Goal: Use online tool/utility

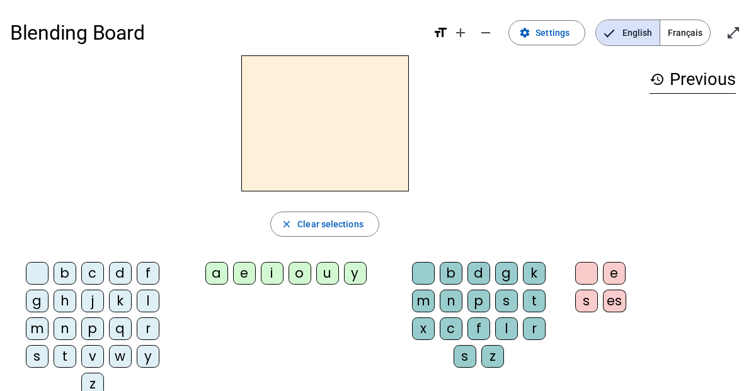
drag, startPoint x: 119, startPoint y: 270, endPoint x: 154, endPoint y: 251, distance: 39.2
click at [154, 251] on div "close Clear selections b c d f g h j k l m n p q r s t v w y z a e i o u y b d …" at bounding box center [324, 230] width 629 height 350
drag, startPoint x: 117, startPoint y: 272, endPoint x: 291, endPoint y: 168, distance: 203.5
click at [291, 168] on div "close Clear selections b c d f g h j k l m n p q r s t v w y z a e i o u y b d …" at bounding box center [324, 230] width 629 height 350
click at [291, 168] on h2 at bounding box center [325, 123] width 168 height 136
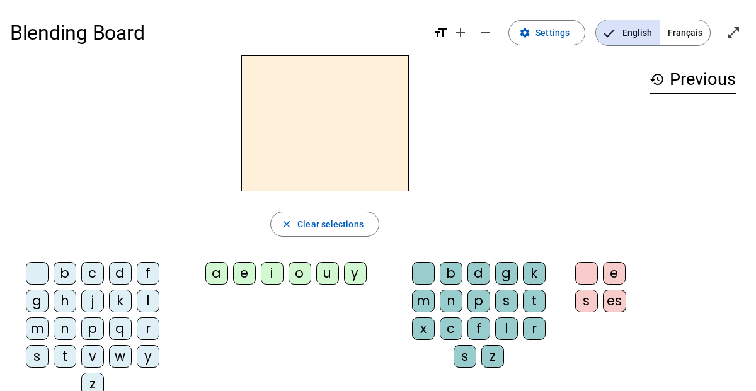
click at [301, 135] on h2 at bounding box center [325, 123] width 168 height 136
click at [64, 272] on div "b" at bounding box center [65, 273] width 23 height 23
click at [222, 270] on div "a" at bounding box center [216, 273] width 23 height 23
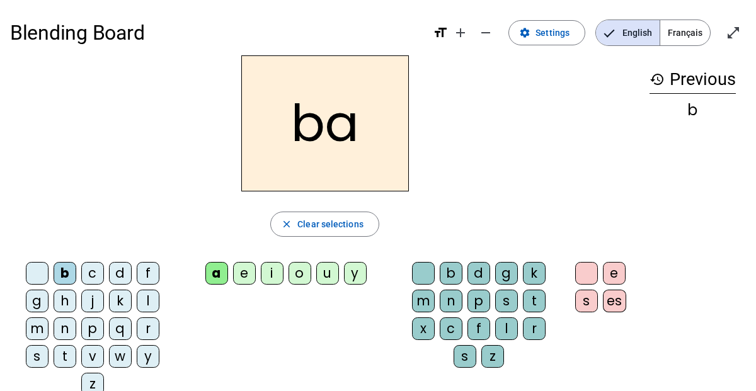
click at [122, 297] on div "k" at bounding box center [120, 301] width 23 height 23
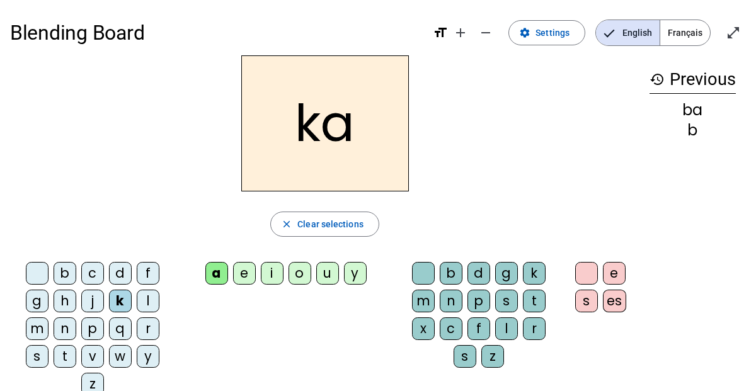
click at [124, 276] on div "d" at bounding box center [120, 273] width 23 height 23
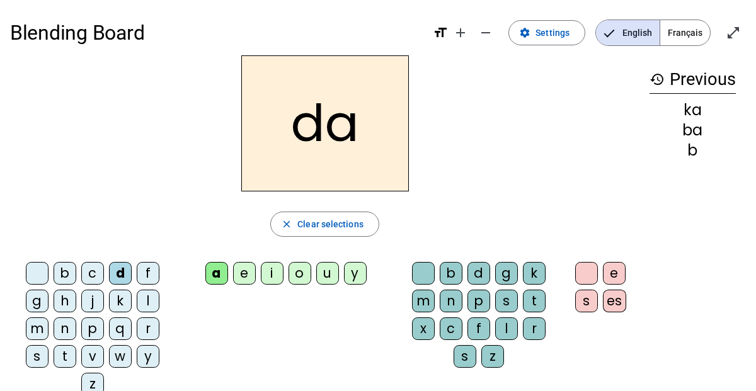
click at [95, 299] on div "j" at bounding box center [92, 301] width 23 height 23
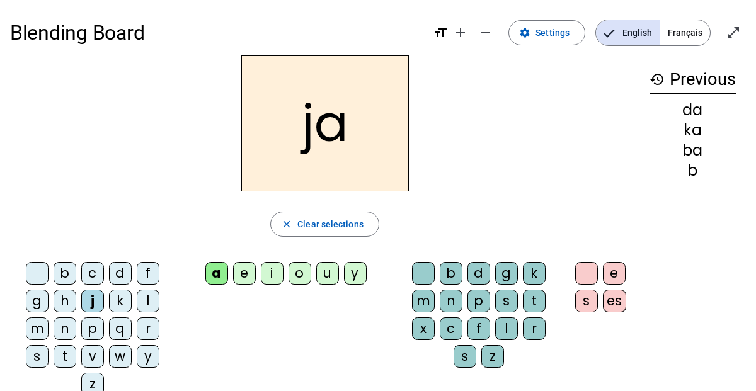
click at [97, 332] on div "p" at bounding box center [92, 329] width 23 height 23
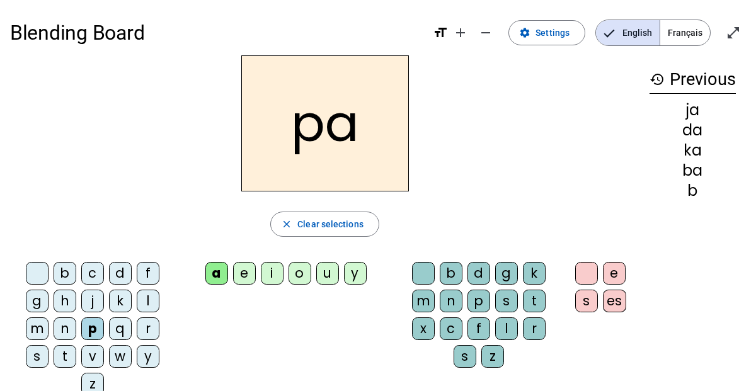
click at [118, 334] on div "q" at bounding box center [120, 329] width 23 height 23
click at [449, 275] on div "b" at bounding box center [451, 273] width 23 height 23
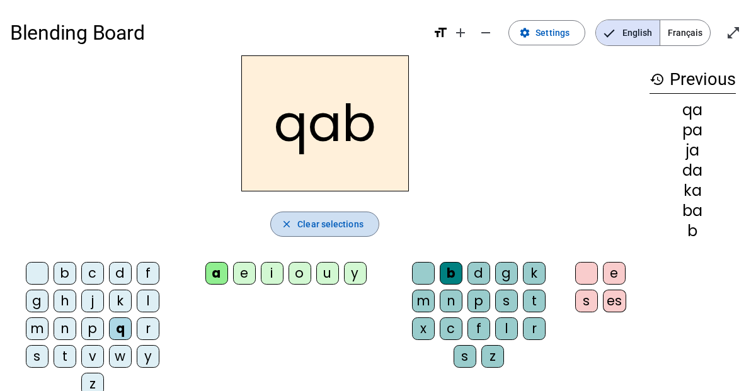
click at [290, 222] on mat-icon "close" at bounding box center [286, 224] width 11 height 11
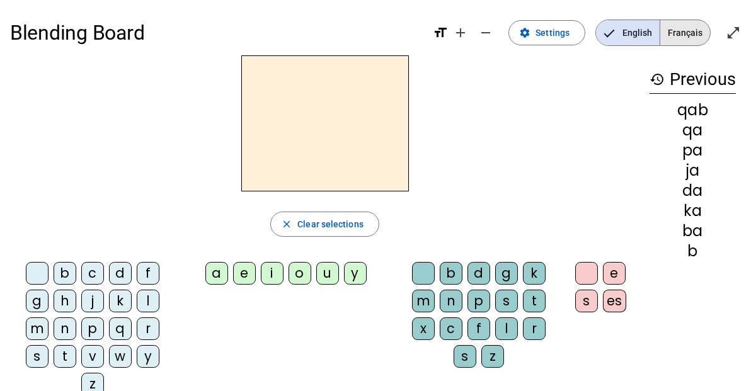
click at [672, 31] on span "Français" at bounding box center [685, 32] width 50 height 25
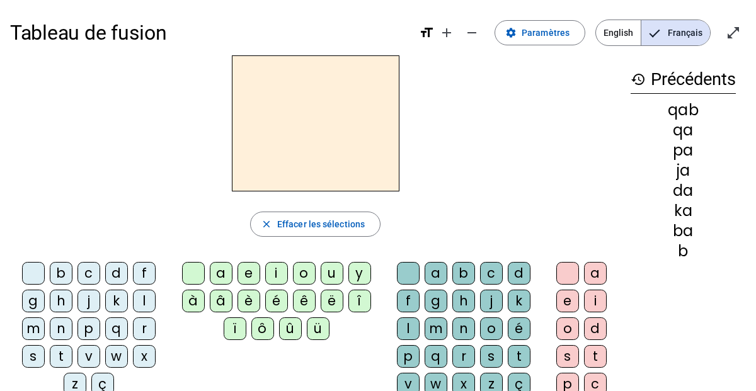
click at [115, 325] on div "q" at bounding box center [116, 329] width 23 height 23
click at [222, 276] on div "a" at bounding box center [221, 273] width 23 height 23
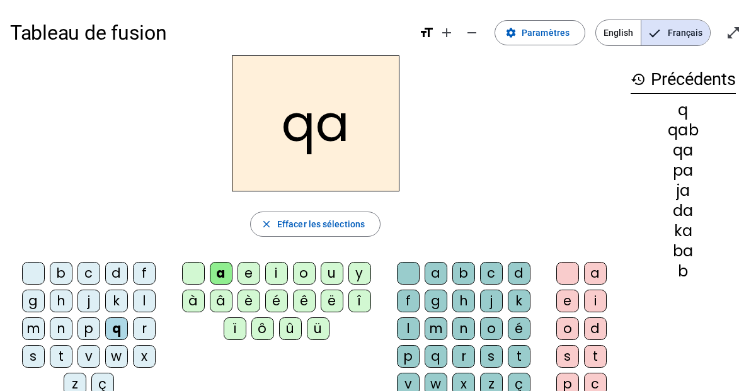
click at [465, 275] on div "b" at bounding box center [463, 273] width 23 height 23
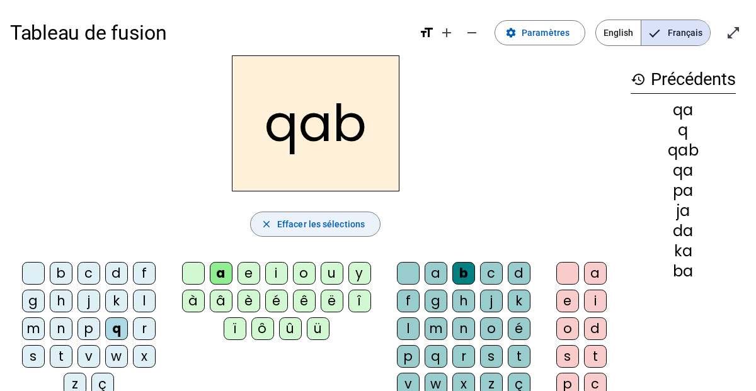
click at [262, 223] on mat-icon "close" at bounding box center [266, 224] width 11 height 11
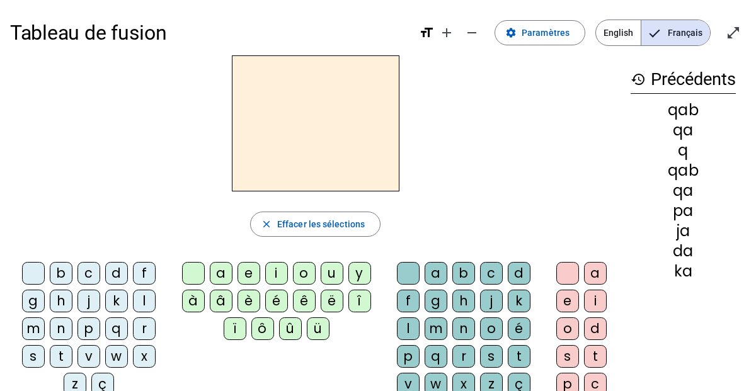
click at [34, 331] on div "m" at bounding box center [33, 329] width 23 height 23
click at [216, 273] on div "a" at bounding box center [221, 273] width 23 height 23
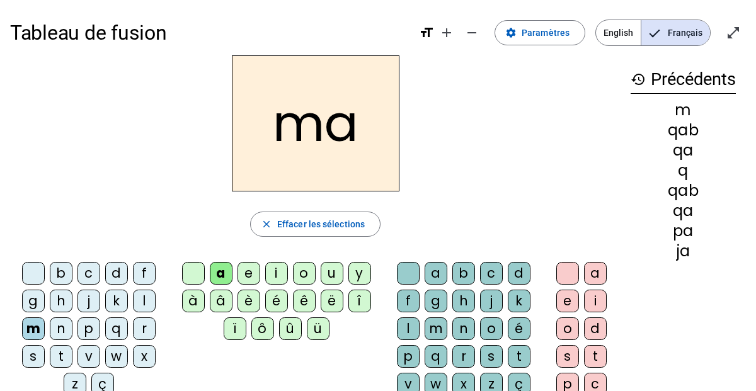
click at [404, 328] on div "l" at bounding box center [408, 329] width 23 height 23
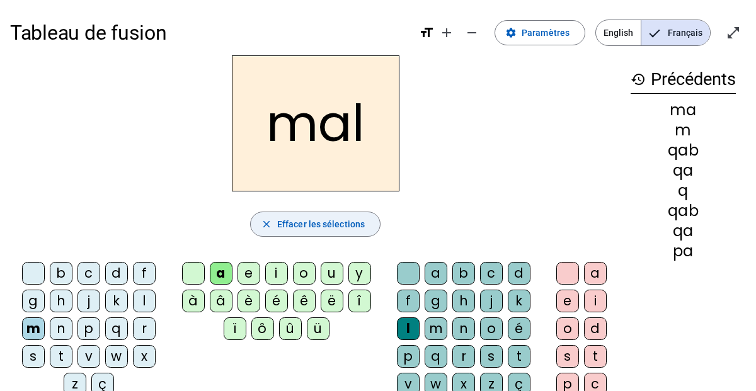
click at [297, 224] on span "Effacer les sélections" at bounding box center [321, 224] width 88 height 15
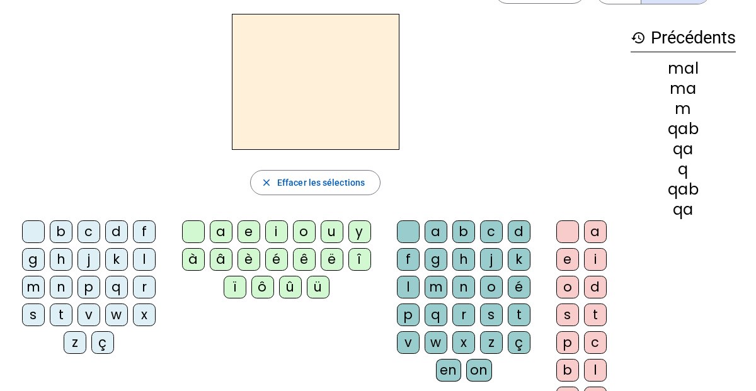
scroll to position [41, 0]
click at [221, 231] on div "a" at bounding box center [221, 232] width 23 height 23
click at [439, 284] on div "m" at bounding box center [436, 288] width 23 height 23
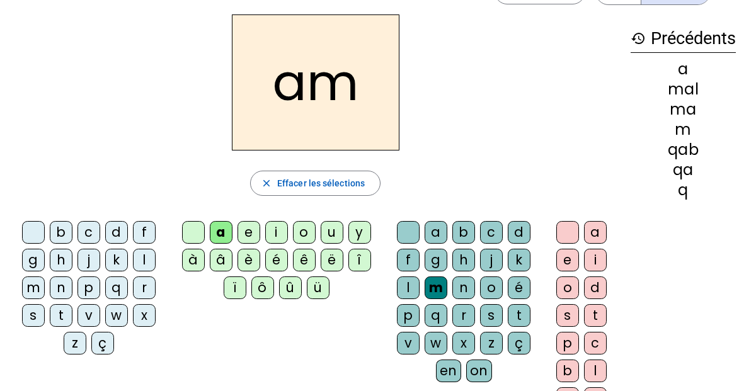
click at [594, 260] on div "i" at bounding box center [595, 260] width 23 height 23
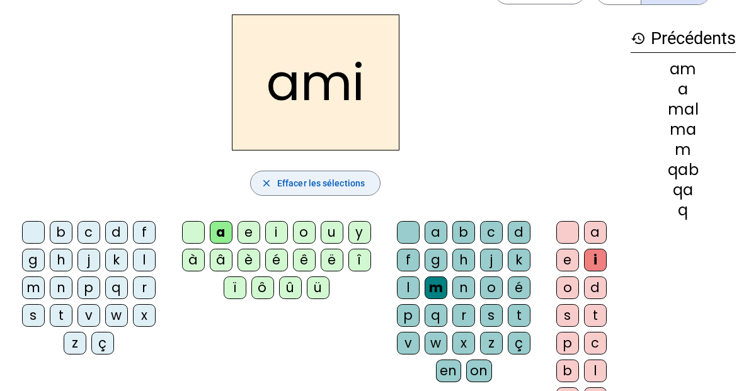
click at [290, 185] on span "Effacer les sélections" at bounding box center [321, 183] width 88 height 15
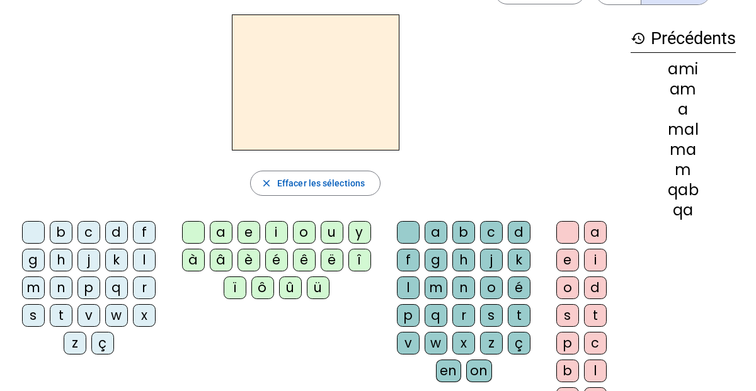
click at [33, 314] on div "s" at bounding box center [33, 315] width 23 height 23
click at [302, 234] on div "o" at bounding box center [304, 232] width 23 height 23
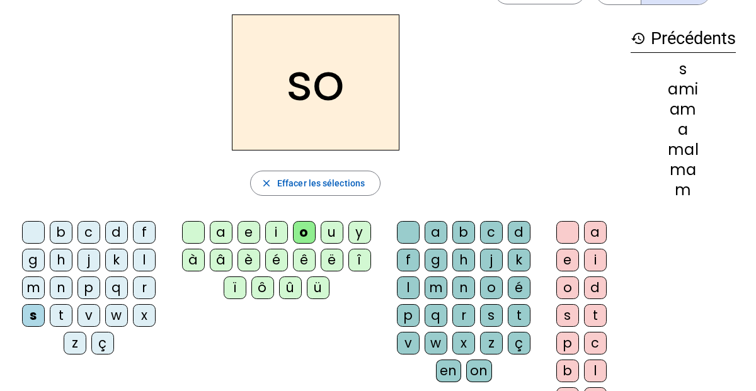
click at [515, 234] on div "d" at bounding box center [519, 232] width 23 height 23
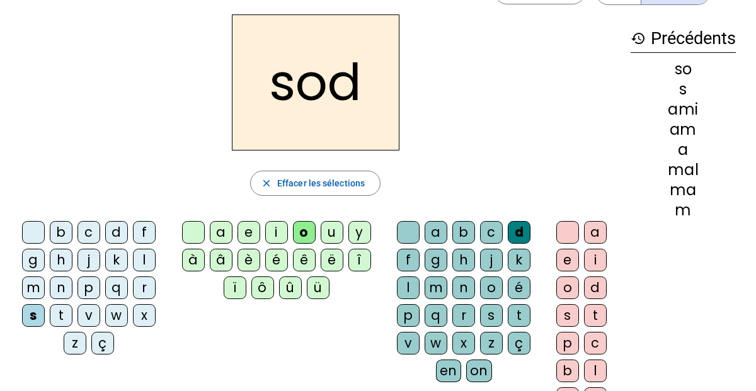
click at [600, 233] on div "a" at bounding box center [595, 232] width 23 height 23
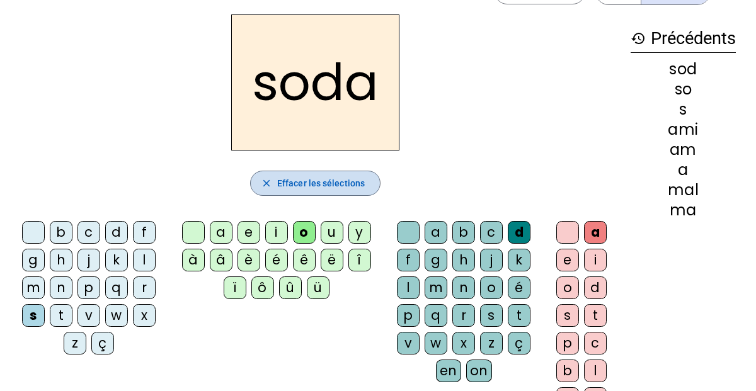
click at [270, 184] on mat-icon "close" at bounding box center [266, 183] width 11 height 11
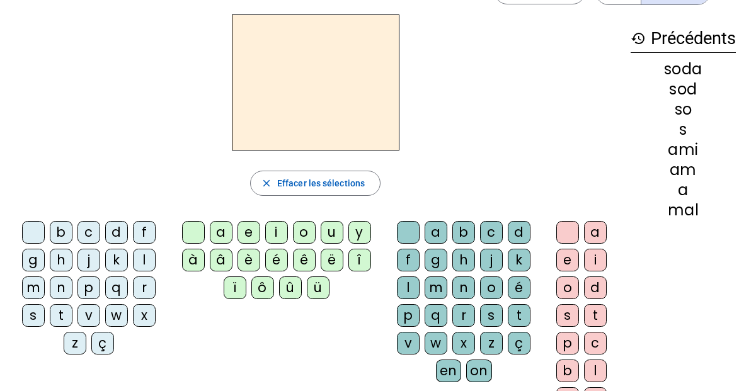
click at [90, 232] on div "c" at bounding box center [89, 232] width 23 height 23
click at [221, 233] on div "a" at bounding box center [221, 232] width 23 height 23
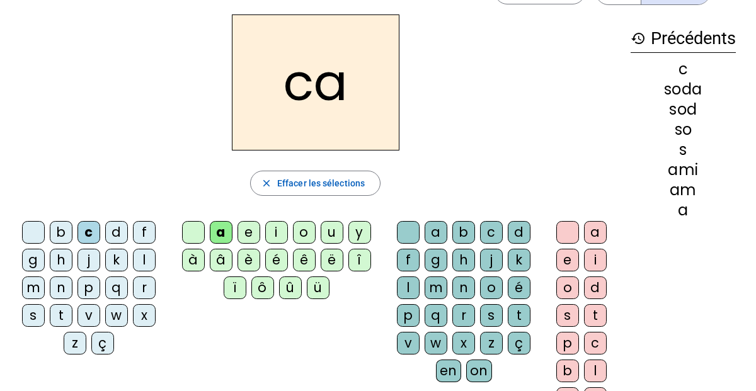
click at [464, 287] on div "n" at bounding box center [463, 288] width 23 height 23
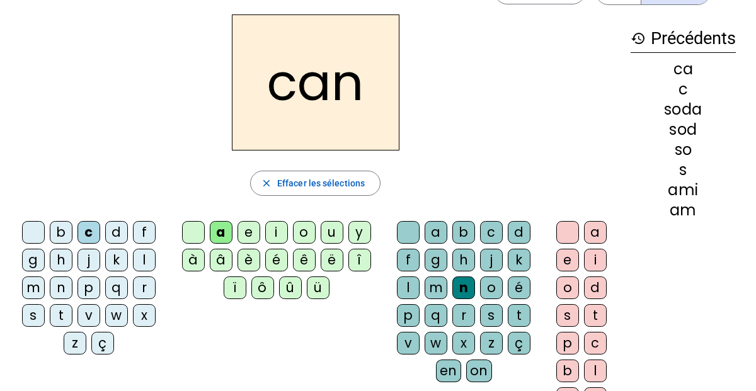
click at [219, 235] on div "a" at bounding box center [221, 232] width 23 height 23
click at [267, 188] on mat-icon "close" at bounding box center [266, 183] width 11 height 11
